Goal: Task Accomplishment & Management: Complete application form

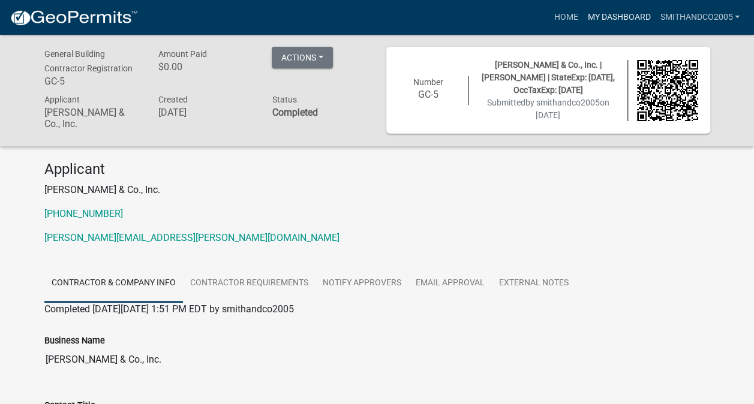
click at [613, 10] on link "My Dashboard" at bounding box center [618, 17] width 73 height 23
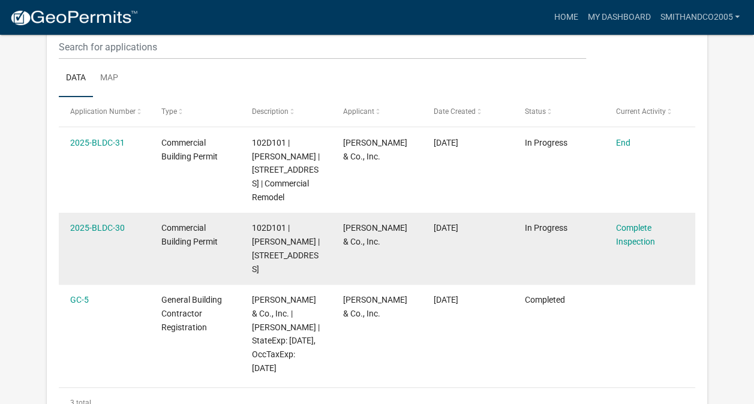
scroll to position [159, 0]
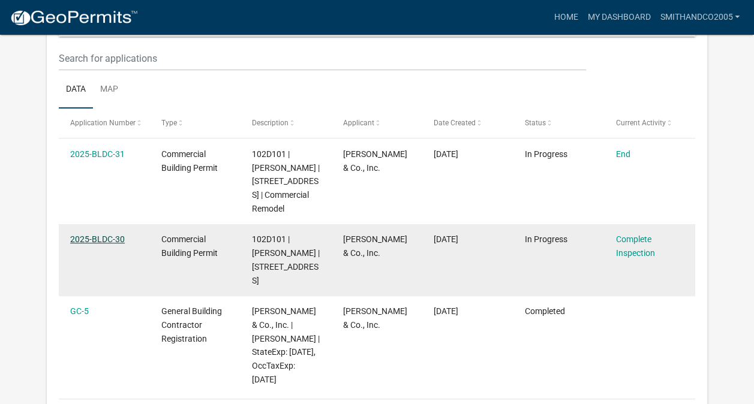
click at [106, 244] on link "2025-BLDC-30" at bounding box center [97, 239] width 55 height 10
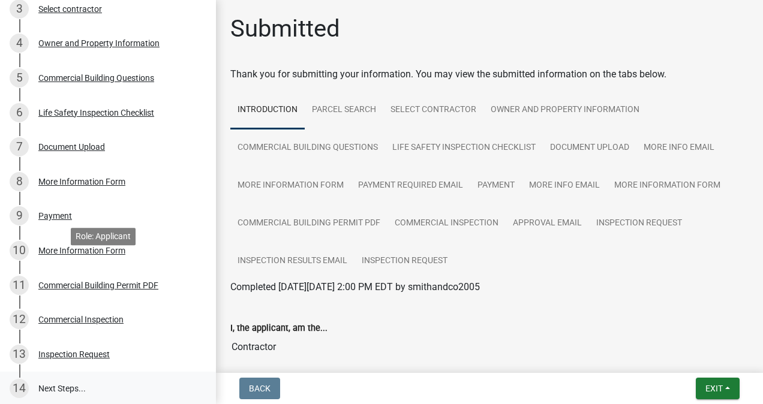
scroll to position [410, 0]
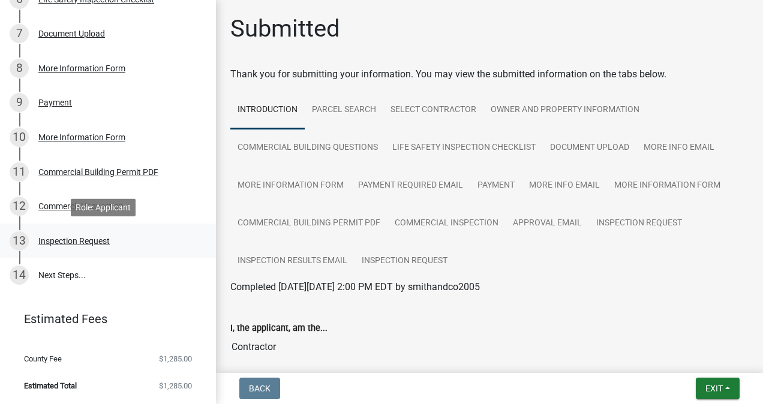
click at [101, 242] on div "Inspection Request" at bounding box center [73, 241] width 71 height 8
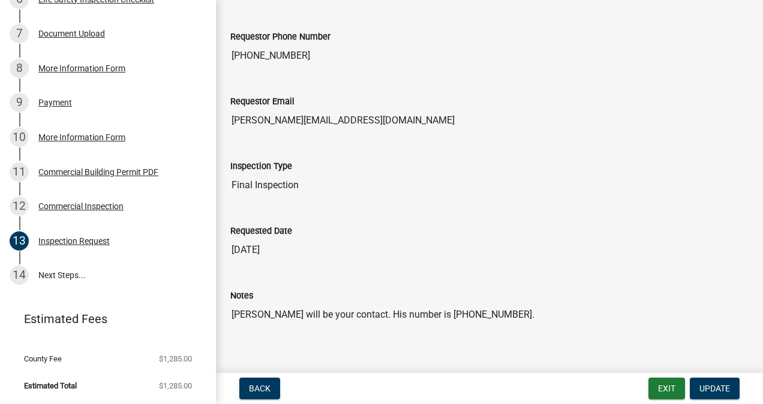
scroll to position [120, 0]
click at [712, 392] on span "Update" at bounding box center [714, 389] width 31 height 10
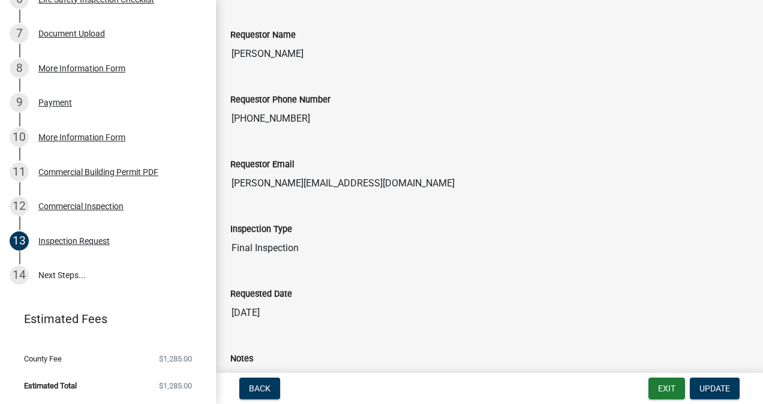
scroll to position [0, 0]
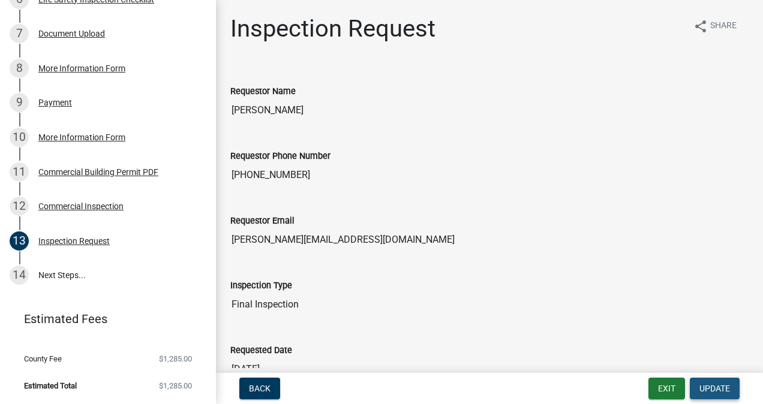
click at [710, 387] on span "Update" at bounding box center [714, 389] width 31 height 10
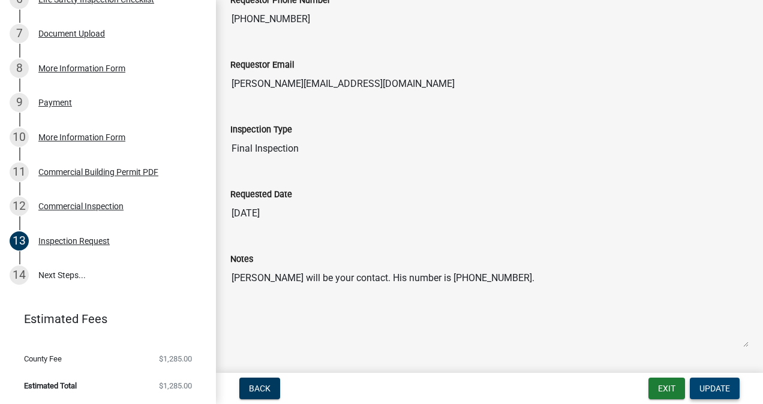
scroll to position [180, 0]
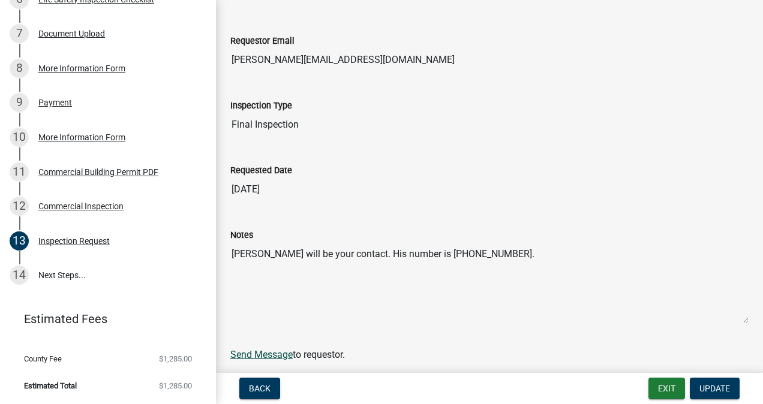
click at [264, 351] on link "Send Message" at bounding box center [261, 354] width 62 height 11
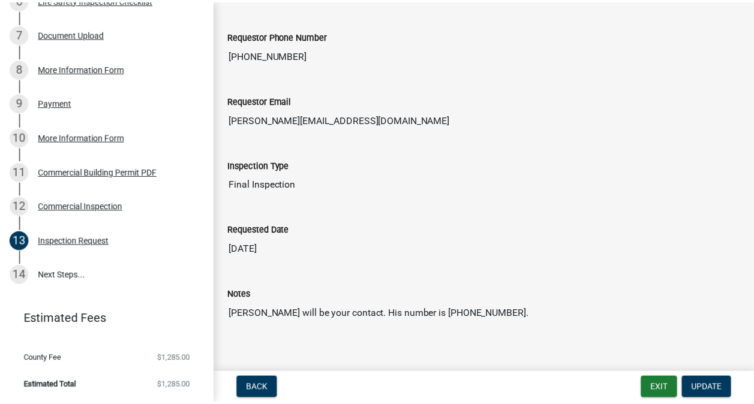
scroll to position [0, 0]
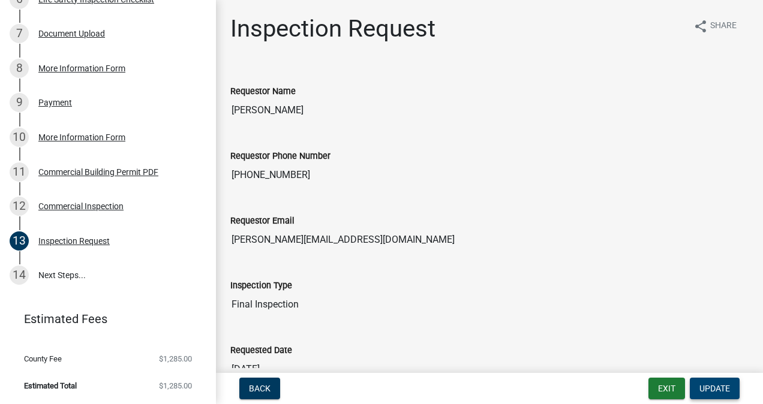
click at [714, 393] on span "Update" at bounding box center [714, 389] width 31 height 10
drag, startPoint x: 713, startPoint y: 387, endPoint x: 503, endPoint y: 323, distance: 220.2
click at [503, 323] on div "Inspection Type Final Inspection" at bounding box center [489, 293] width 536 height 65
click at [677, 395] on button "Exit" at bounding box center [666, 389] width 37 height 22
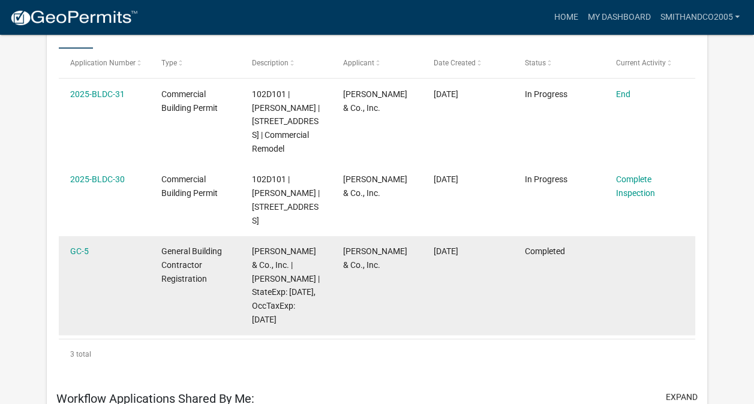
scroll to position [300, 0]
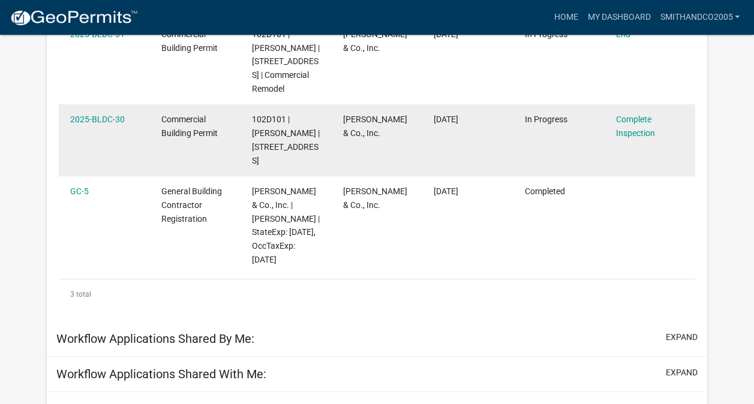
click at [636, 140] on div "Complete Inspection" at bounding box center [649, 127] width 68 height 28
click at [635, 138] on link "Complete Inspection" at bounding box center [634, 126] width 39 height 23
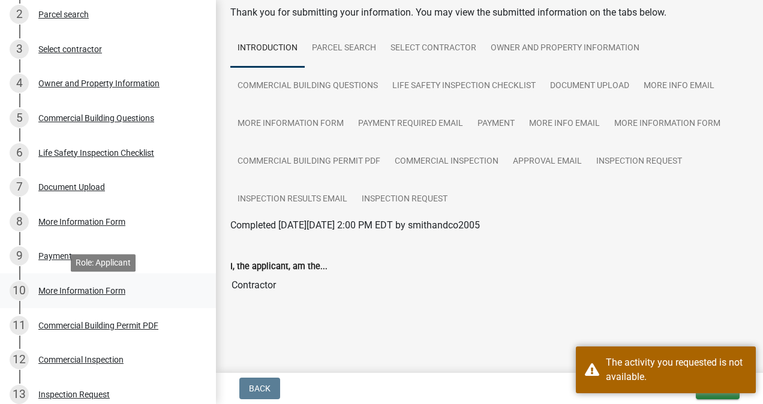
scroll to position [410, 0]
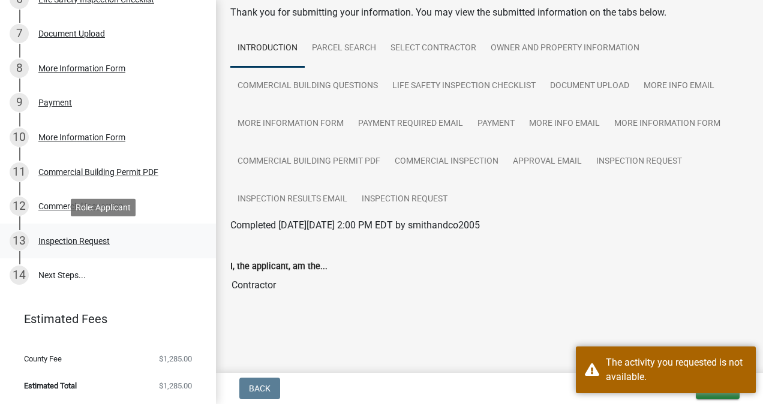
click at [88, 238] on div "Inspection Request" at bounding box center [73, 241] width 71 height 8
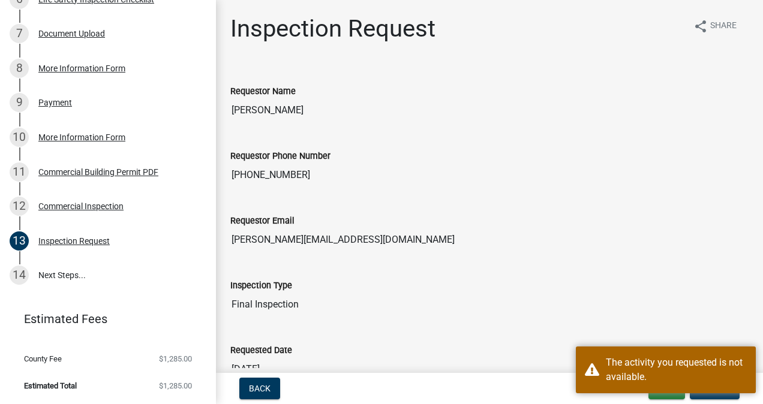
click at [648, 329] on div "Requested Date 10/02/2025" at bounding box center [489, 353] width 518 height 55
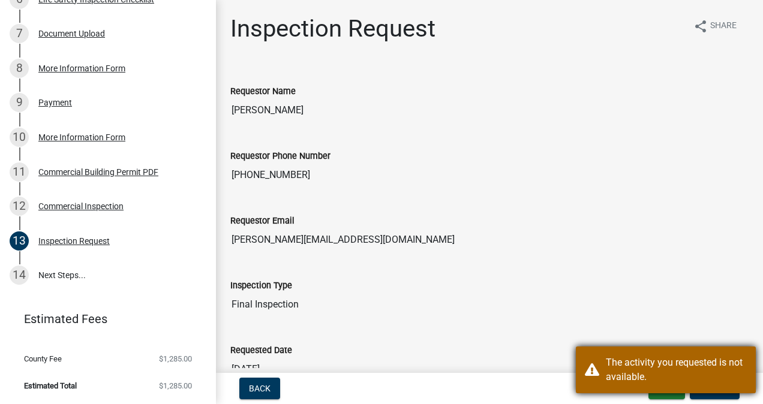
click at [683, 371] on div "The activity you requested is not available." at bounding box center [676, 370] width 141 height 29
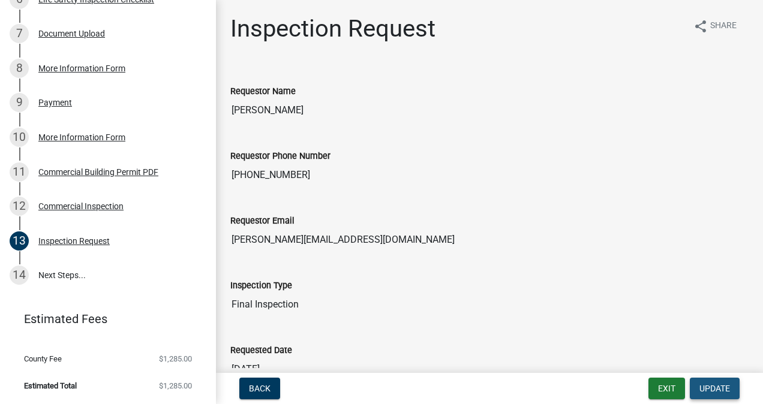
click at [718, 395] on button "Update" at bounding box center [715, 389] width 50 height 22
click at [718, 389] on span "Update" at bounding box center [714, 389] width 31 height 10
click at [103, 209] on div "Commercial Inspection" at bounding box center [80, 206] width 85 height 8
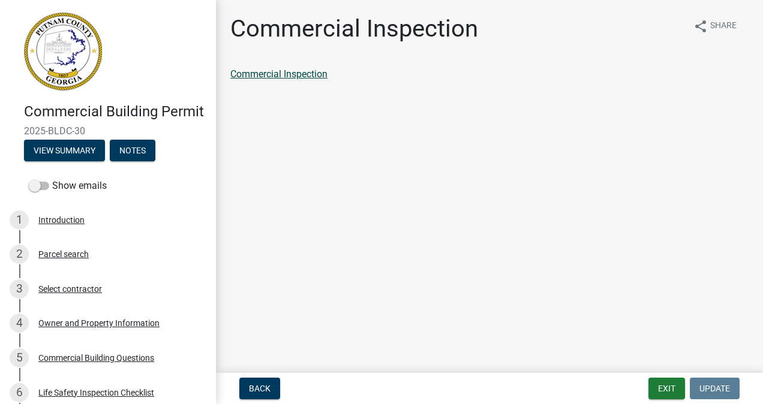
click at [297, 72] on link "Commercial Inspection" at bounding box center [278, 73] width 97 height 11
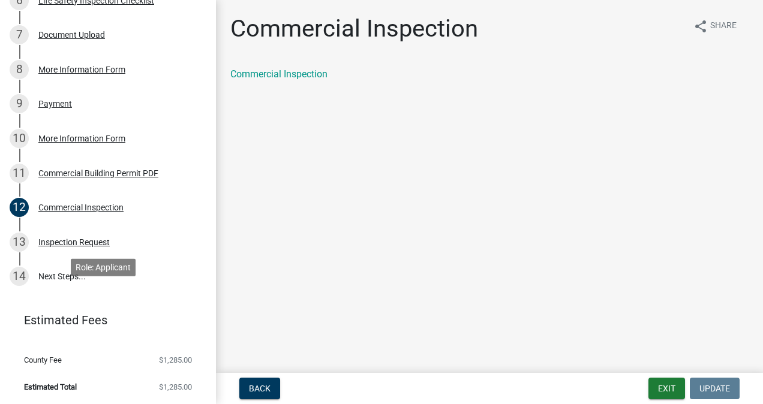
scroll to position [410, 0]
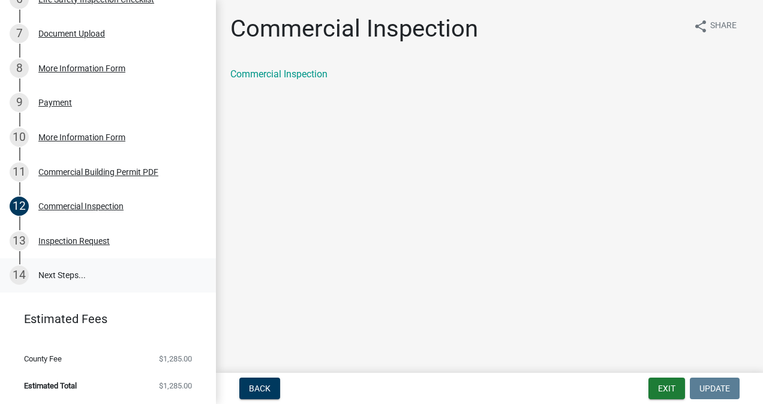
click at [58, 277] on link "14 Next Steps..." at bounding box center [108, 275] width 216 height 35
click at [71, 241] on div "Inspection Request" at bounding box center [73, 241] width 71 height 8
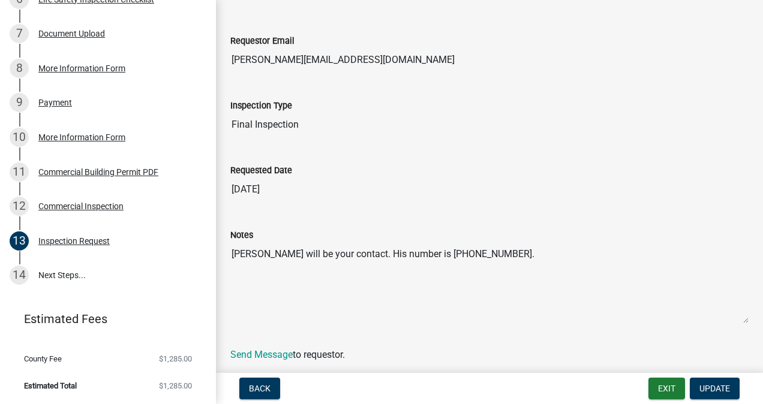
scroll to position [218, 0]
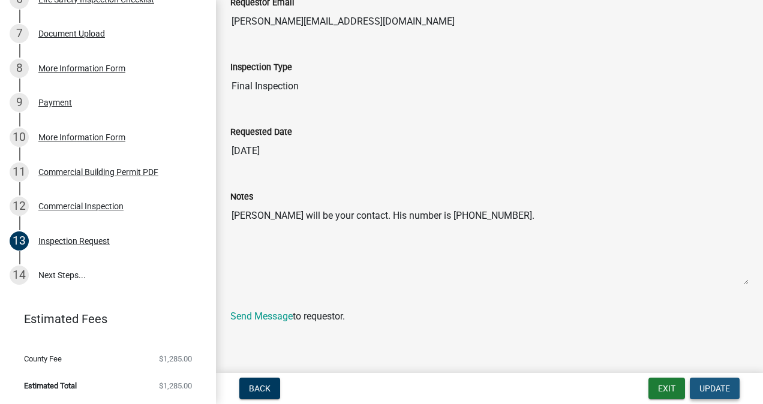
click at [709, 392] on span "Update" at bounding box center [714, 389] width 31 height 10
click at [718, 389] on span "Update" at bounding box center [714, 389] width 31 height 10
click at [663, 389] on button "Exit" at bounding box center [666, 389] width 37 height 22
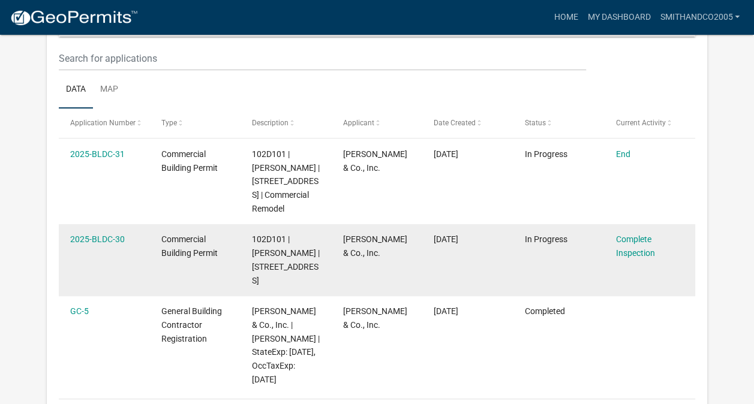
scroll to position [99, 0]
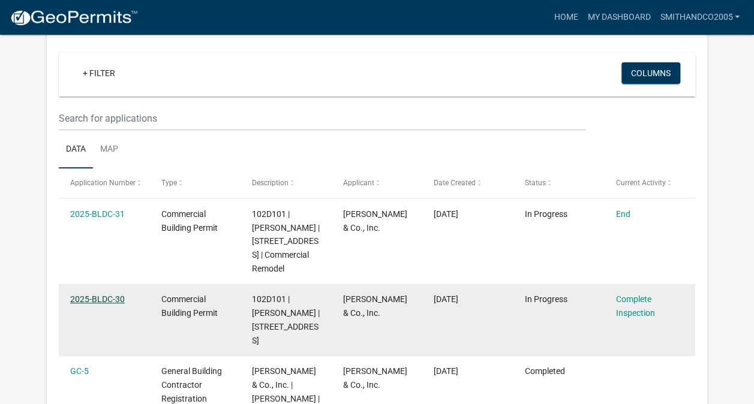
click at [97, 304] on link "2025-BLDC-30" at bounding box center [97, 299] width 55 height 10
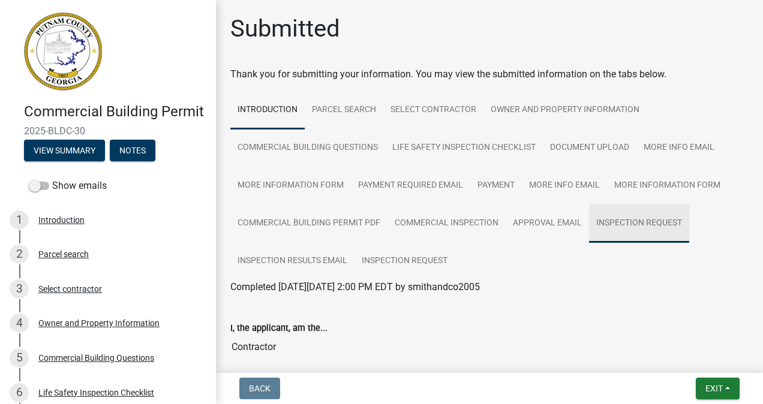
click at [625, 229] on link "Inspection Request" at bounding box center [639, 224] width 100 height 38
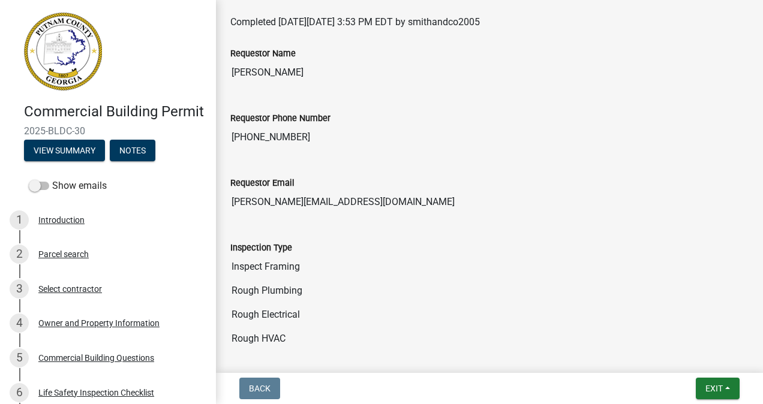
scroll to position [351, 0]
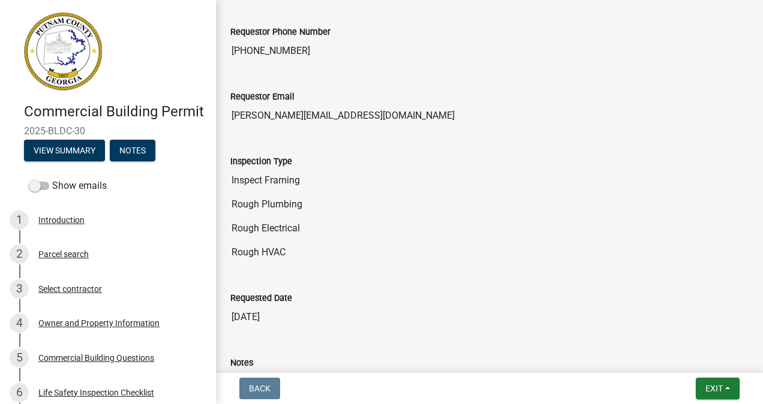
click at [273, 231] on input "Rough Electrical" at bounding box center [489, 229] width 518 height 24
click at [283, 172] on input "Inspect Framing" at bounding box center [489, 181] width 518 height 24
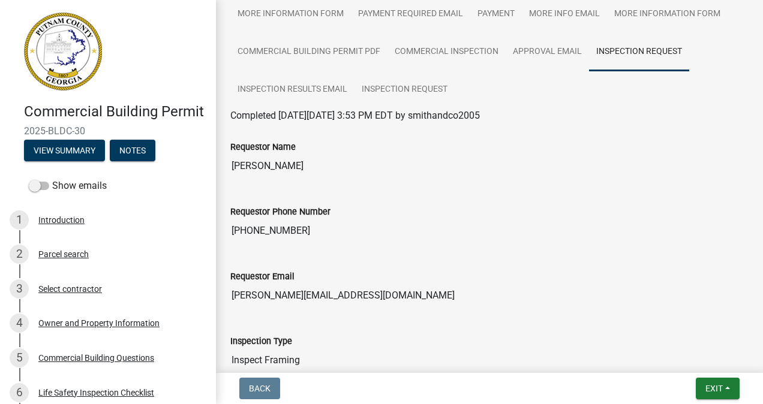
scroll to position [52, 0]
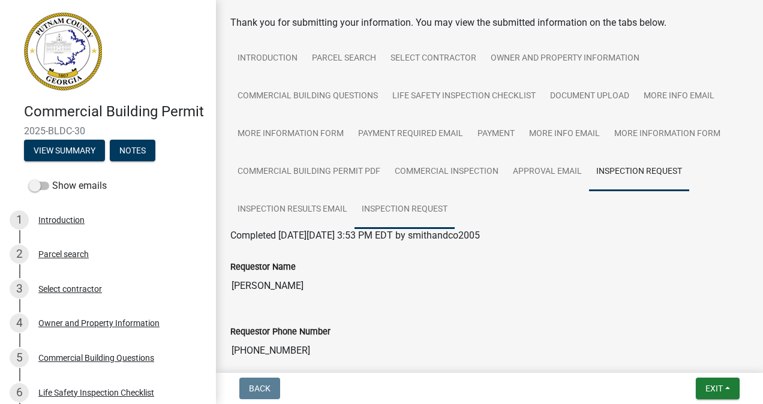
click at [410, 211] on link "Inspection Request" at bounding box center [404, 210] width 100 height 38
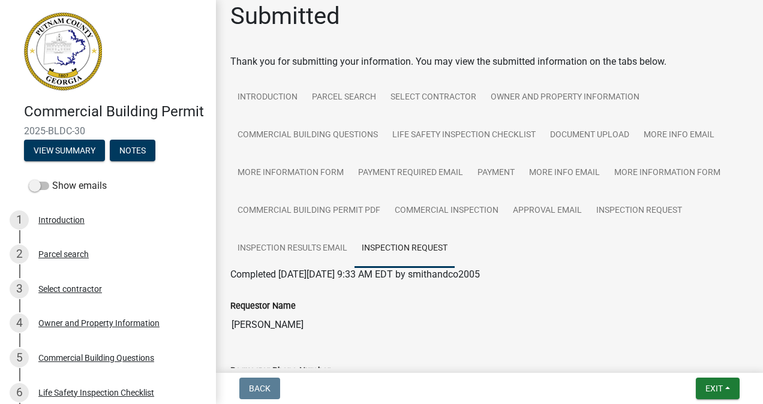
scroll to position [0, 0]
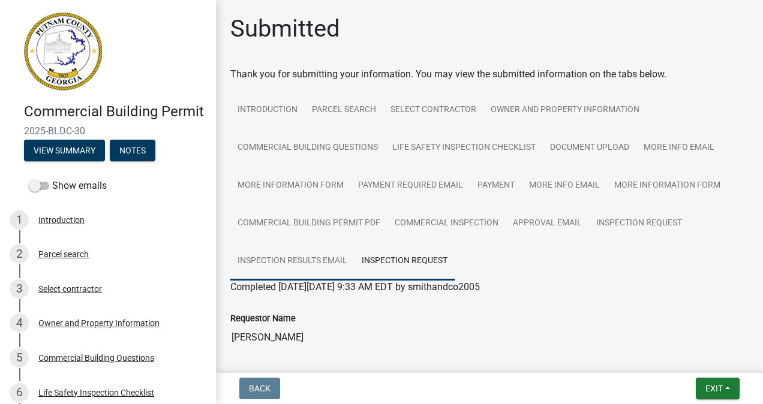
click at [312, 263] on link "Inspection Results Email" at bounding box center [292, 261] width 124 height 38
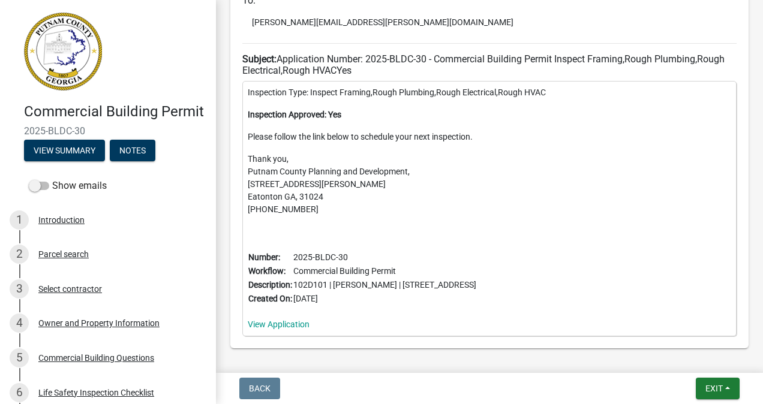
scroll to position [461, 0]
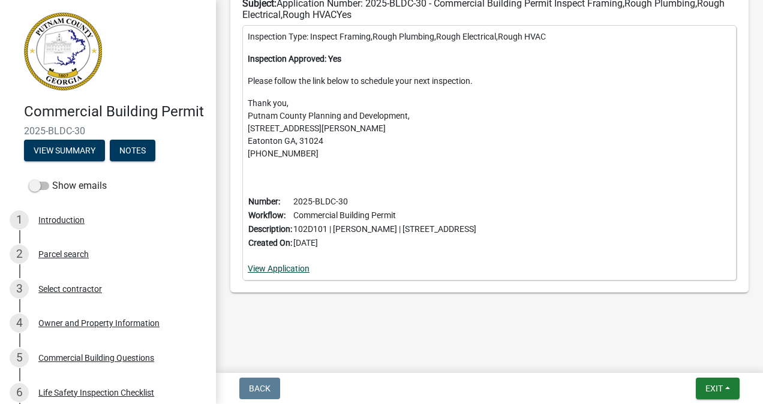
click at [291, 269] on link "View Application" at bounding box center [279, 269] width 62 height 10
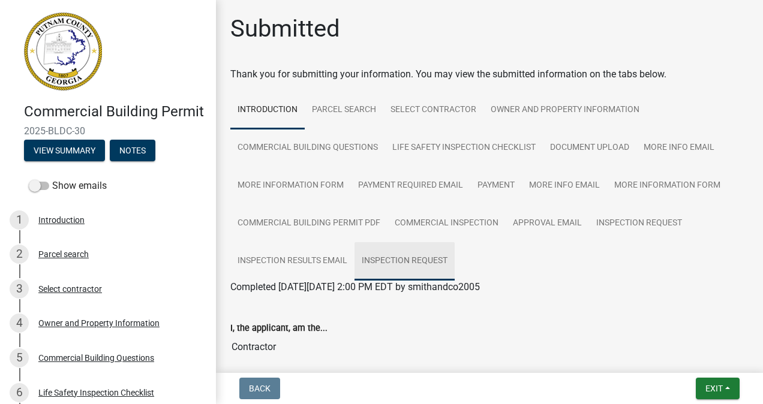
click at [405, 258] on link "Inspection Request" at bounding box center [404, 261] width 100 height 38
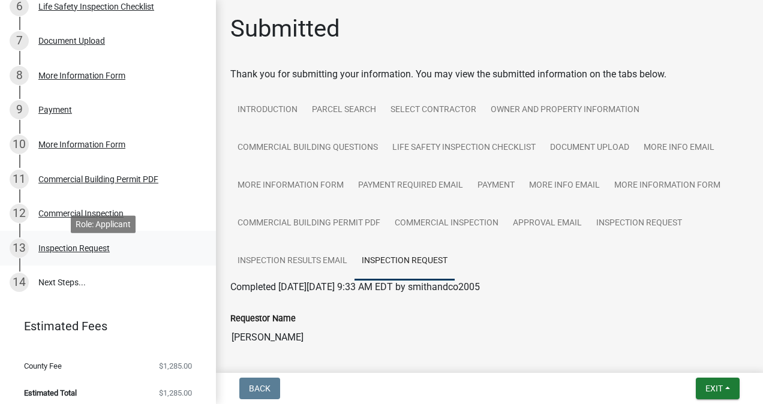
scroll to position [410, 0]
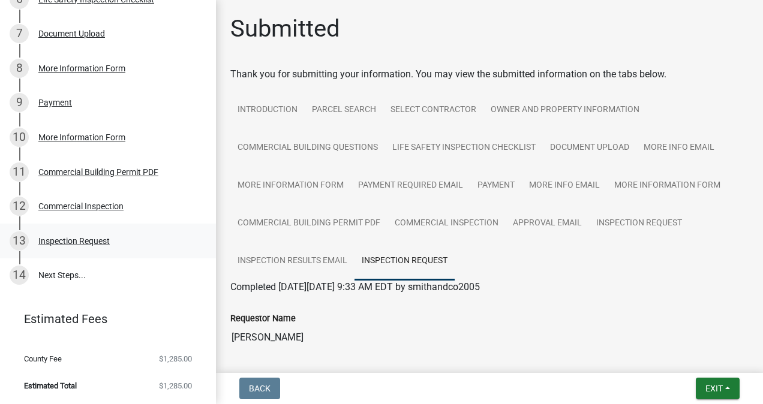
click at [77, 240] on div "Inspection Request" at bounding box center [73, 241] width 71 height 8
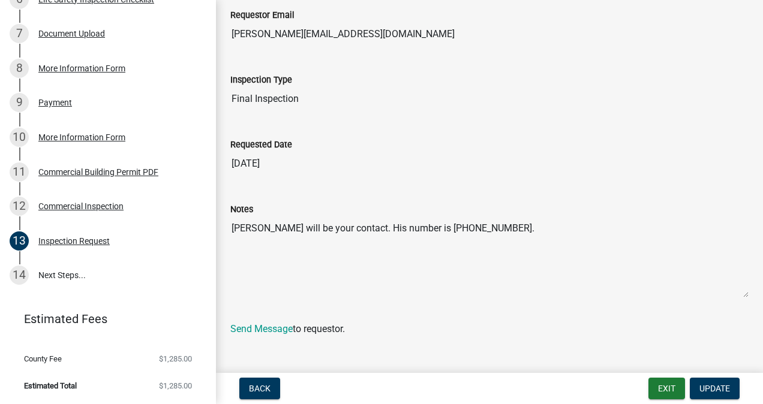
scroll to position [218, 0]
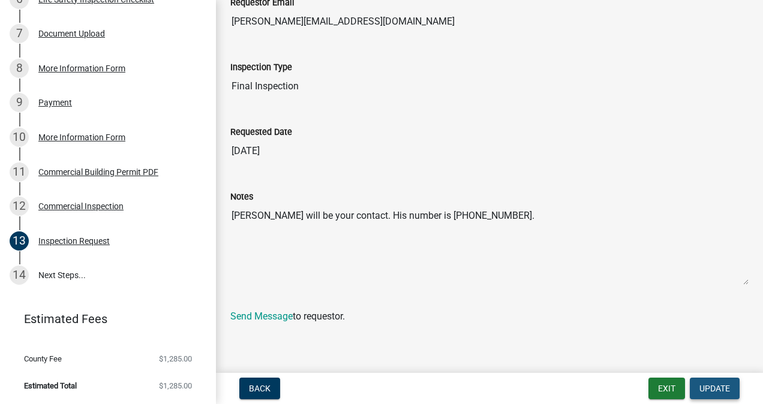
click at [710, 383] on button "Update" at bounding box center [715, 389] width 50 height 22
click at [712, 384] on span "Update" at bounding box center [714, 389] width 31 height 10
click at [724, 387] on span "Update" at bounding box center [714, 389] width 31 height 10
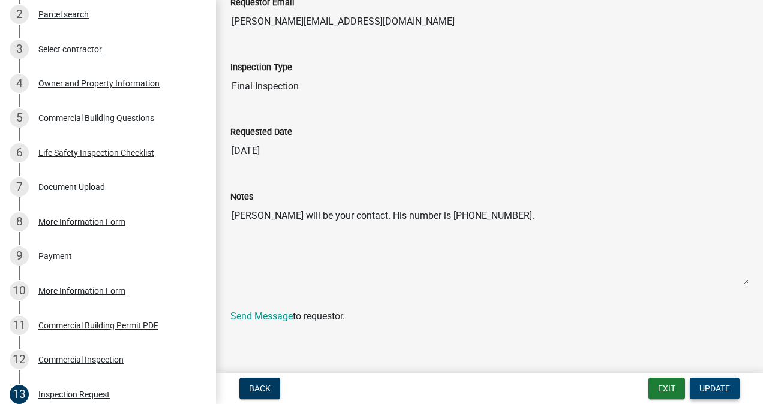
click at [717, 397] on button "Update" at bounding box center [715, 389] width 50 height 22
click at [717, 392] on span "Update" at bounding box center [714, 389] width 31 height 10
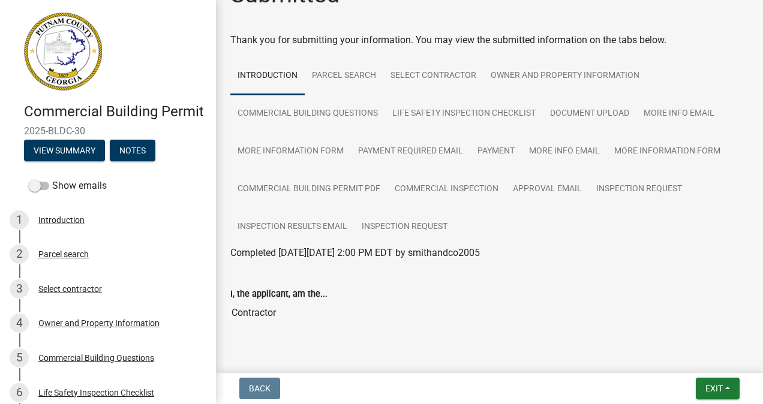
scroll to position [60, 0]
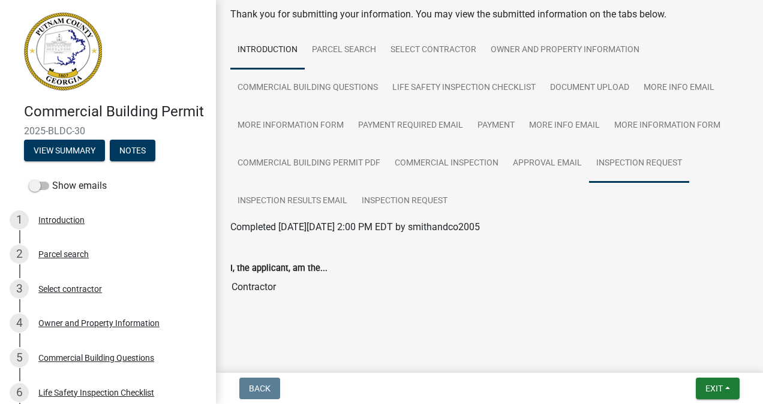
click at [649, 163] on link "Inspection Request" at bounding box center [639, 164] width 100 height 38
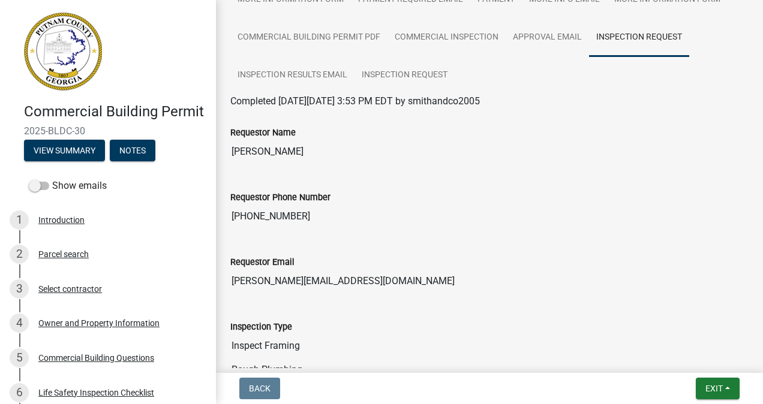
scroll to position [112, 0]
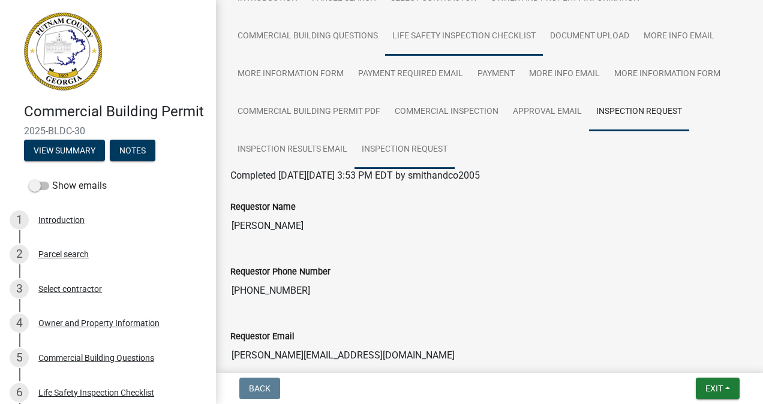
click at [428, 150] on link "Inspection Request" at bounding box center [404, 150] width 100 height 38
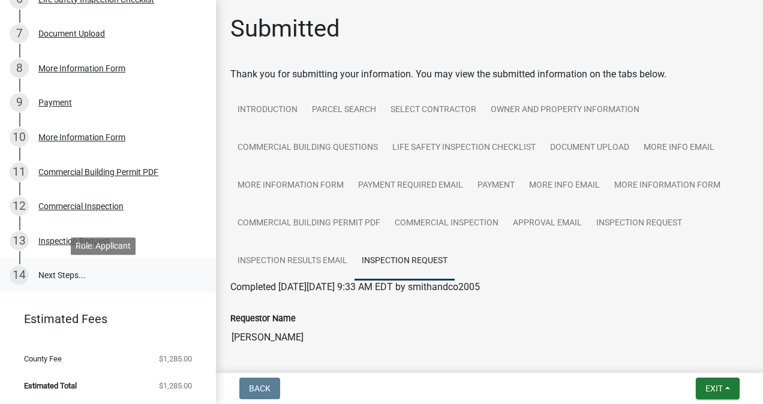
scroll to position [410, 0]
click at [81, 239] on div "Inspection Request" at bounding box center [73, 241] width 71 height 8
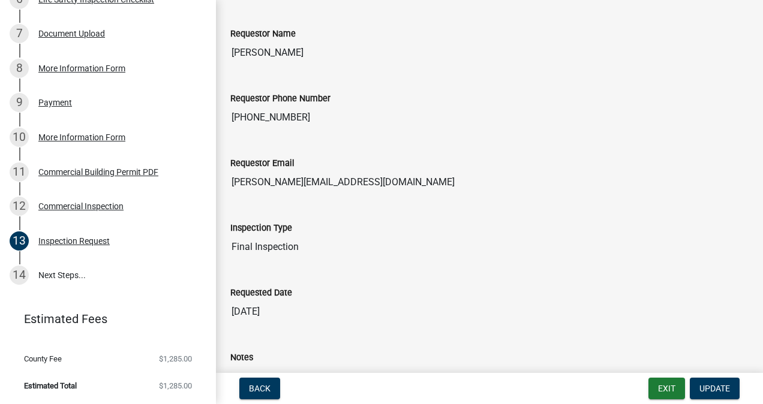
scroll to position [0, 0]
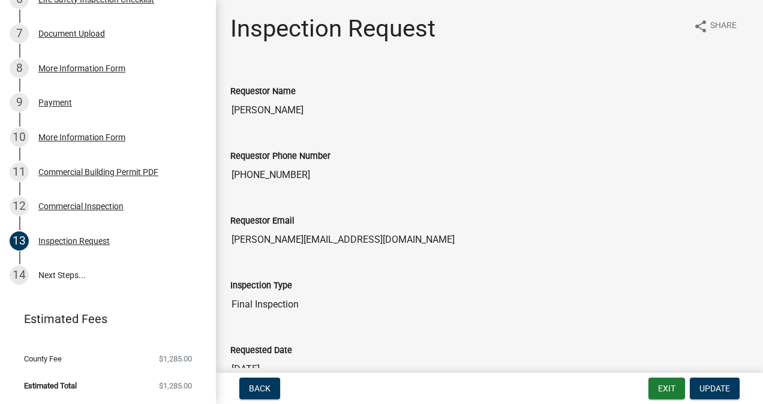
click at [721, 400] on nav "Back Exit Update" at bounding box center [489, 388] width 547 height 31
click at [717, 392] on span "Update" at bounding box center [714, 389] width 31 height 10
click at [724, 384] on span "Update" at bounding box center [714, 389] width 31 height 10
click at [721, 384] on span "Update" at bounding box center [714, 389] width 31 height 10
click at [717, 385] on span "Update" at bounding box center [714, 389] width 31 height 10
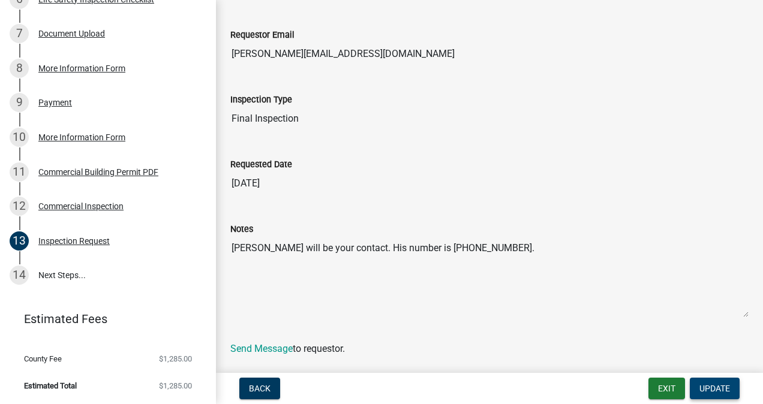
scroll to position [218, 0]
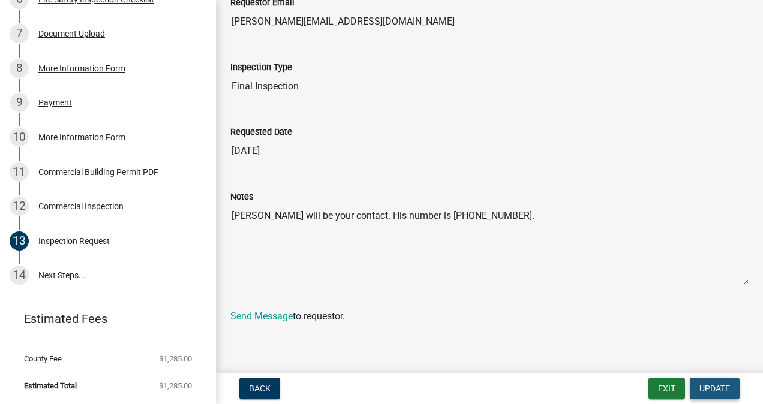
click at [714, 385] on span "Update" at bounding box center [714, 389] width 31 height 10
click at [712, 387] on span "Update" at bounding box center [714, 389] width 31 height 10
click at [714, 388] on span "Update" at bounding box center [714, 389] width 31 height 10
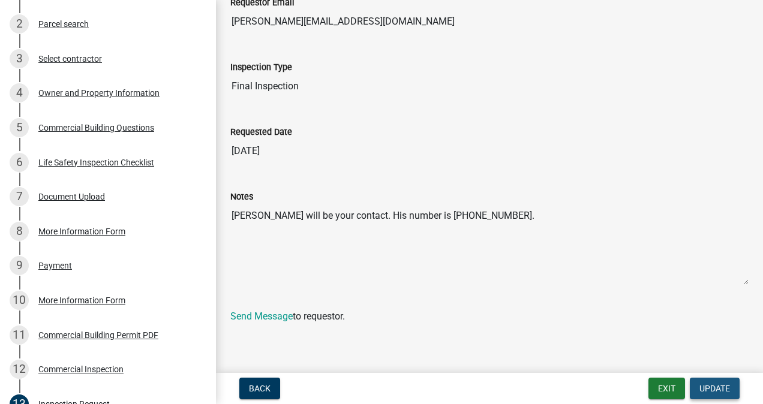
click at [724, 384] on span "Update" at bounding box center [714, 389] width 31 height 10
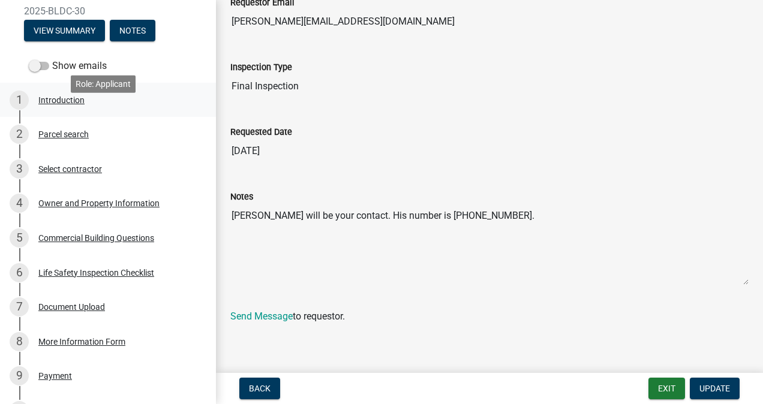
click at [60, 110] on div "1 Introduction" at bounding box center [103, 100] width 187 height 19
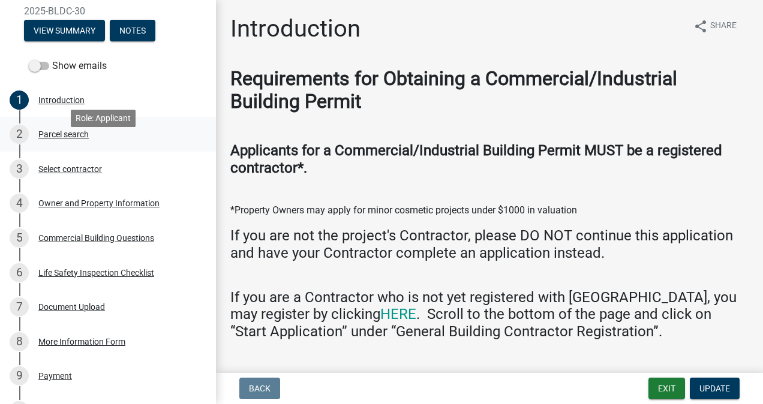
click at [82, 139] on div "Parcel search" at bounding box center [63, 134] width 50 height 8
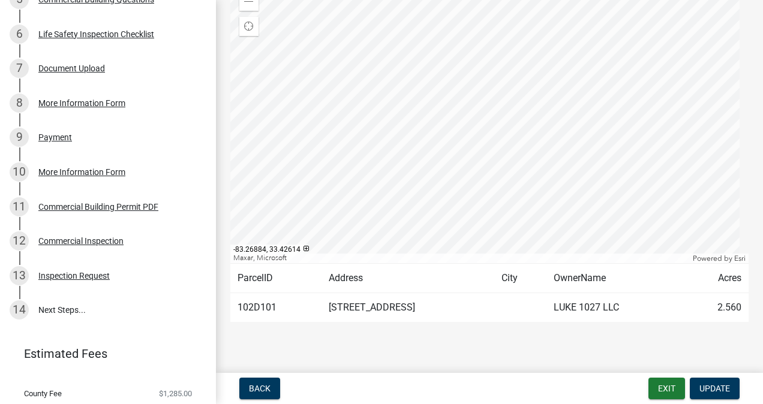
scroll to position [410, 0]
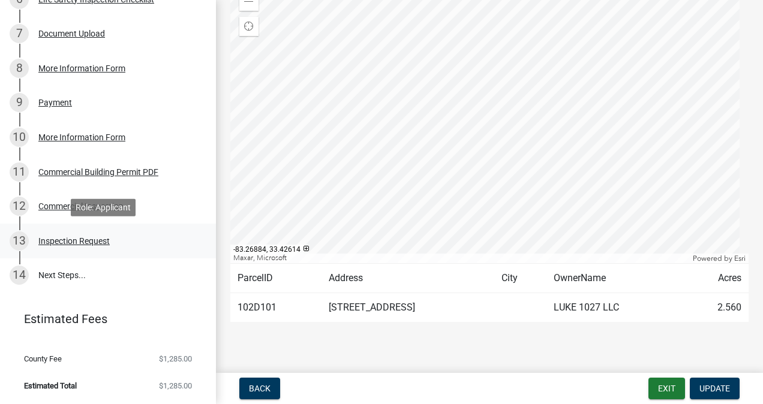
click at [92, 241] on div "Inspection Request" at bounding box center [73, 241] width 71 height 8
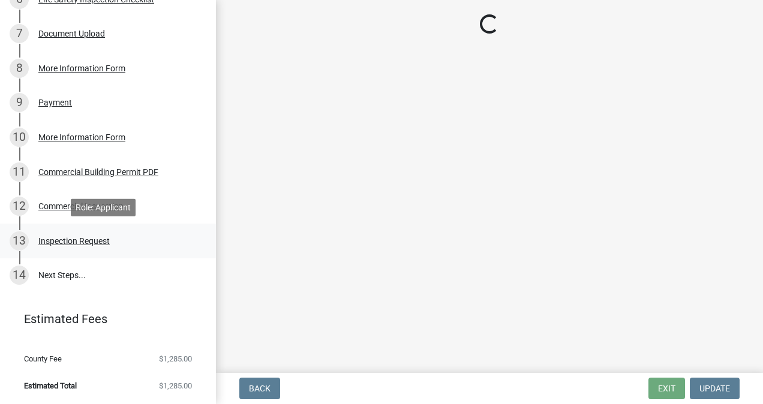
scroll to position [0, 0]
